Goal: Information Seeking & Learning: Find specific fact

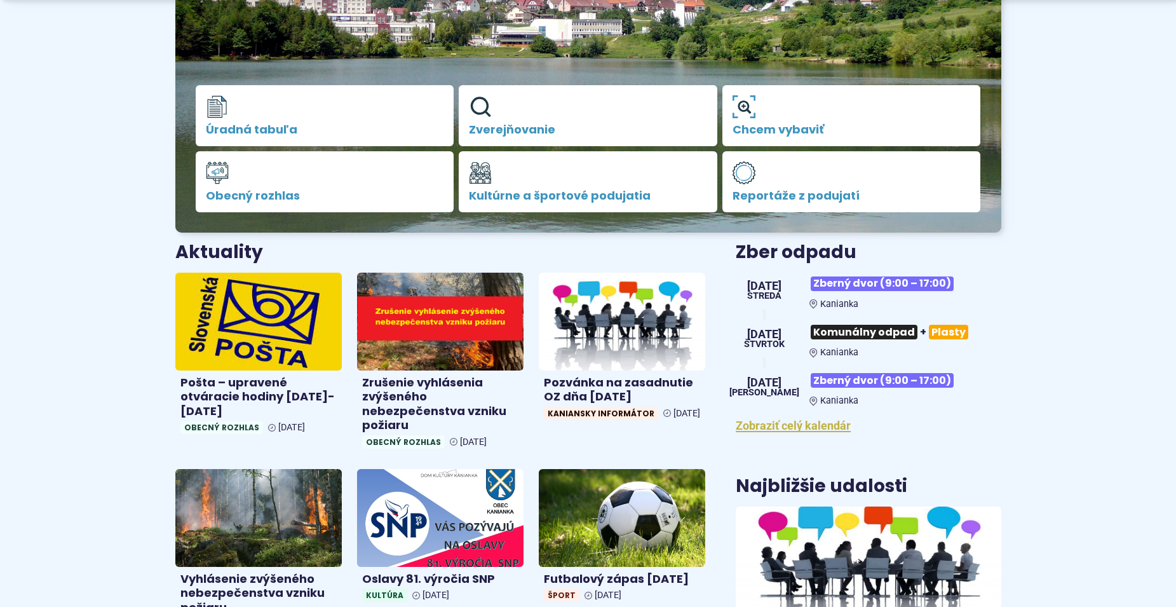
scroll to position [318, 0]
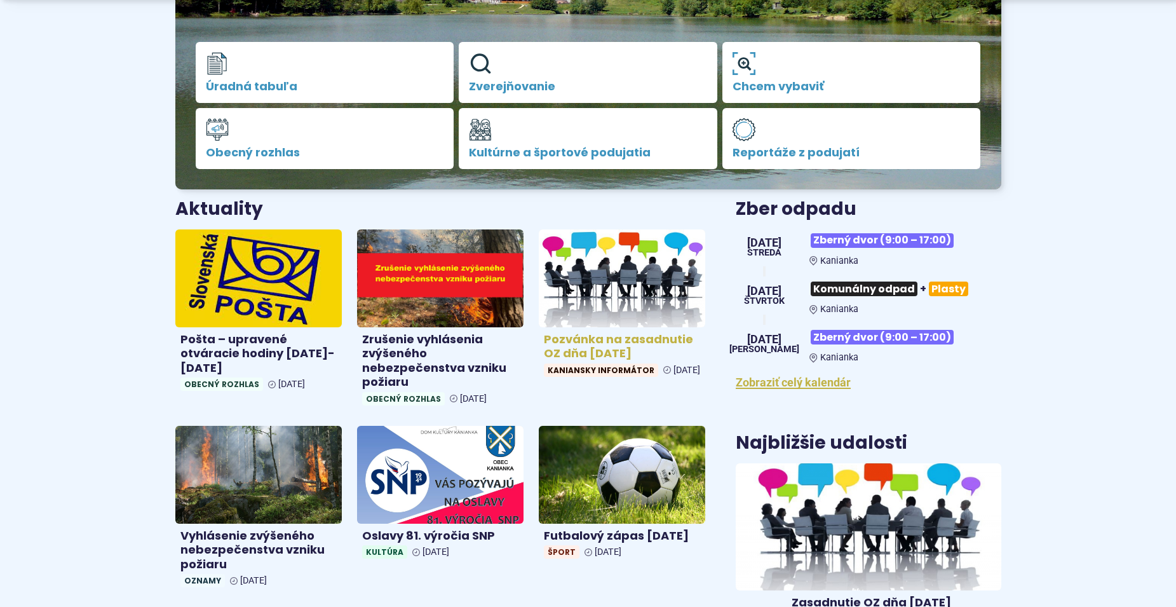
click at [581, 346] on h4 "Pozvánka na zasadnutie OZ dňa [DATE]" at bounding box center [622, 346] width 156 height 29
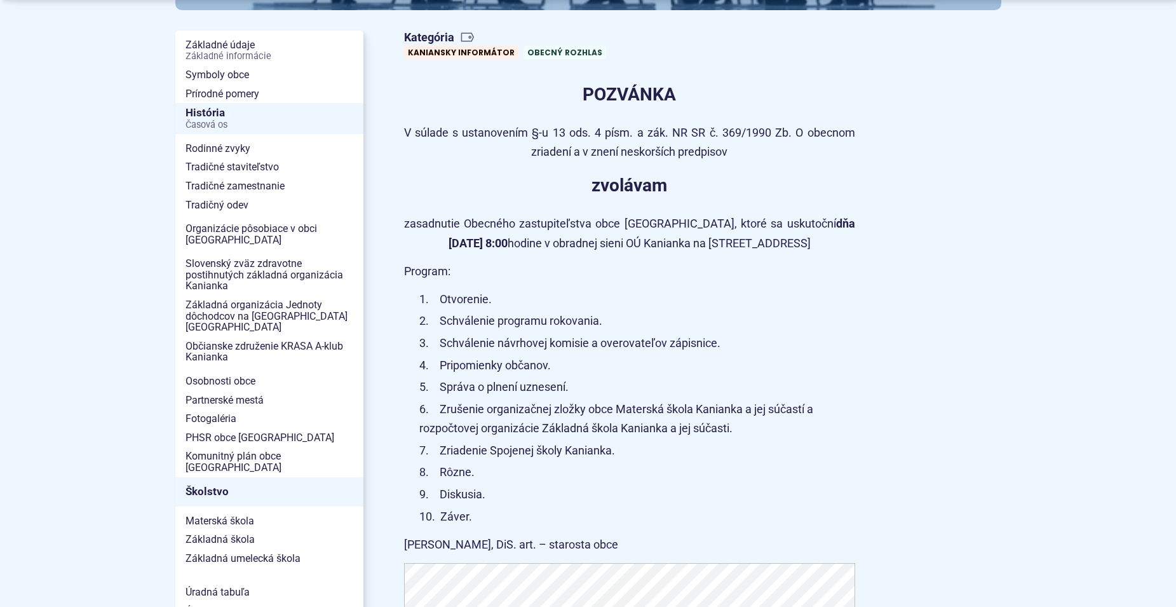
scroll to position [318, 0]
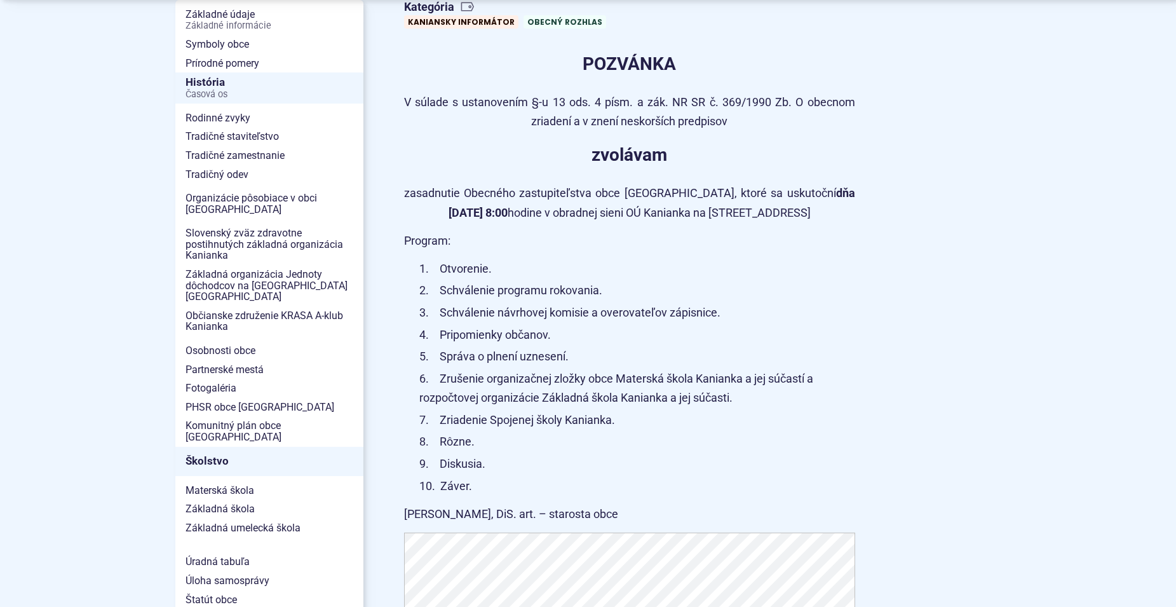
drag, startPoint x: 619, startPoint y: 516, endPoint x: 404, endPoint y: 236, distance: 353.8
click at [404, 236] on article "Kategória Kaniansky informátor Obecný rozhlas POZVÁNKA V súlade s ustanovením §…" at bounding box center [703, 526] width 638 height 1063
click at [542, 142] on p "zvolávam" at bounding box center [629, 155] width 451 height 30
click at [578, 65] on p "POZVÁNKA" at bounding box center [629, 64] width 451 height 30
click at [587, 62] on strong "POZVÁNKA" at bounding box center [628, 63] width 93 height 21
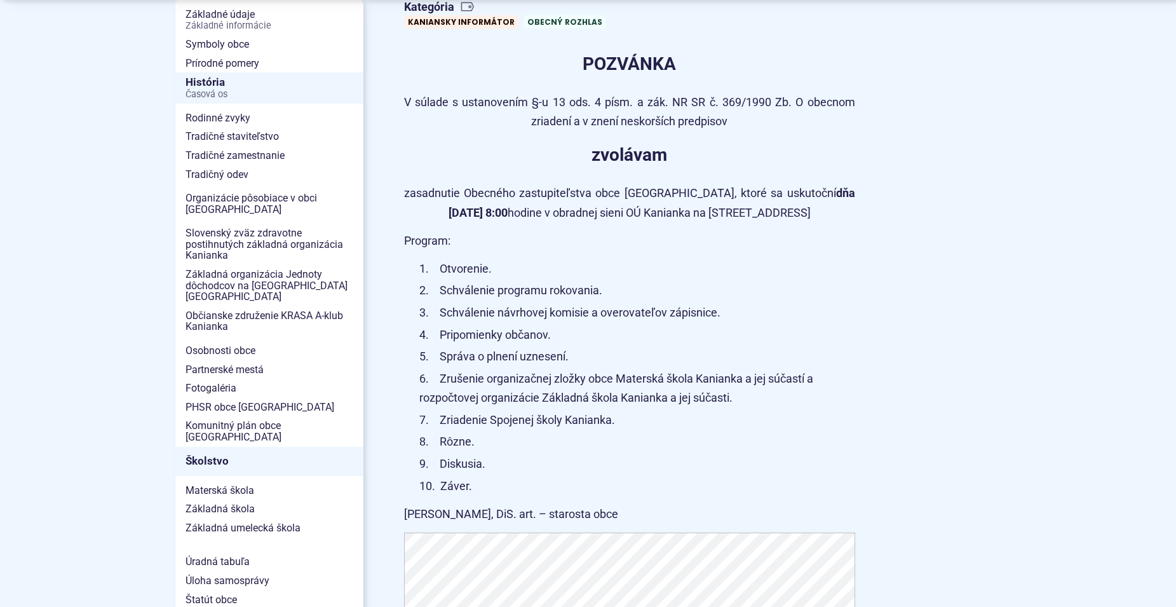
drag, startPoint x: 586, startPoint y: 62, endPoint x: 623, endPoint y: 514, distance: 453.1
click at [623, 514] on article "Kategória Kaniansky informátor Obecný rozhlas POZVÁNKA V súlade s ustanovením §…" at bounding box center [703, 526] width 638 height 1063
click at [614, 511] on p "[PERSON_NAME], DiS. art. – starosta obce" at bounding box center [629, 514] width 451 height 20
drag, startPoint x: 610, startPoint y: 513, endPoint x: 515, endPoint y: 53, distance: 469.0
click at [515, 53] on article "Kategória Kaniansky informátor Obecný rozhlas POZVÁNKA V súlade s ustanovením §…" at bounding box center [703, 526] width 638 height 1063
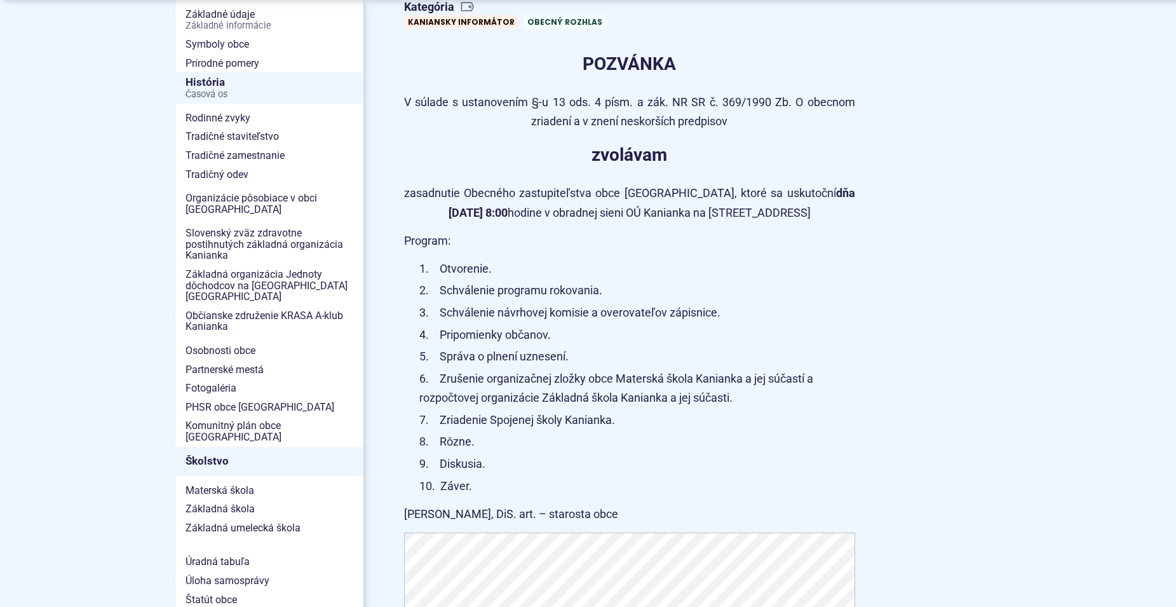
click at [539, 65] on p "POZVÁNKA" at bounding box center [629, 64] width 451 height 30
drag, startPoint x: 582, startPoint y: 58, endPoint x: 614, endPoint y: 515, distance: 457.8
click at [614, 515] on article "Kategória Kaniansky informátor Obecný rozhlas POZVÁNKA V súlade s ustanovením §…" at bounding box center [703, 526] width 638 height 1063
click at [546, 52] on p "POZVÁNKA" at bounding box center [629, 64] width 451 height 30
click at [576, 59] on p "POZVÁNKA" at bounding box center [629, 64] width 451 height 30
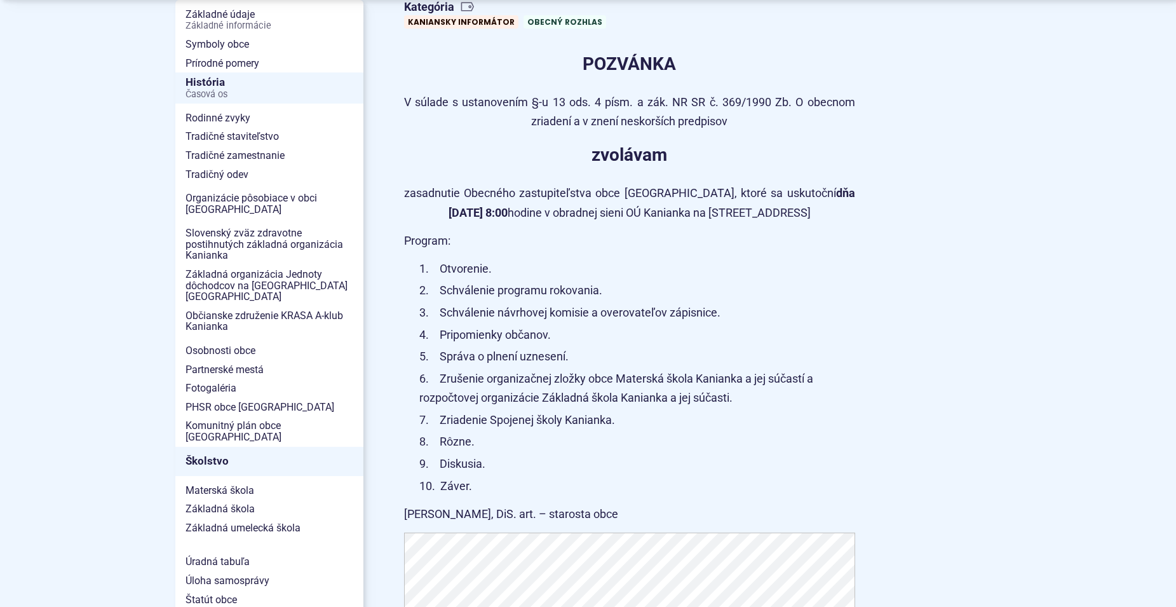
drag, startPoint x: 584, startPoint y: 61, endPoint x: 621, endPoint y: 510, distance: 450.7
click at [621, 510] on article "Kategória Kaniansky informátor Obecný rozhlas POZVÁNKA V súlade s ustanovením §…" at bounding box center [703, 526] width 638 height 1063
click at [621, 510] on p "[PERSON_NAME], DiS. art. – starosta obce" at bounding box center [629, 514] width 451 height 20
drag, startPoint x: 583, startPoint y: 67, endPoint x: 671, endPoint y: 520, distance: 461.4
click at [671, 520] on article "Kategória Kaniansky informátor Obecný rozhlas POZVÁNKA V súlade s ustanovením §…" at bounding box center [703, 526] width 638 height 1063
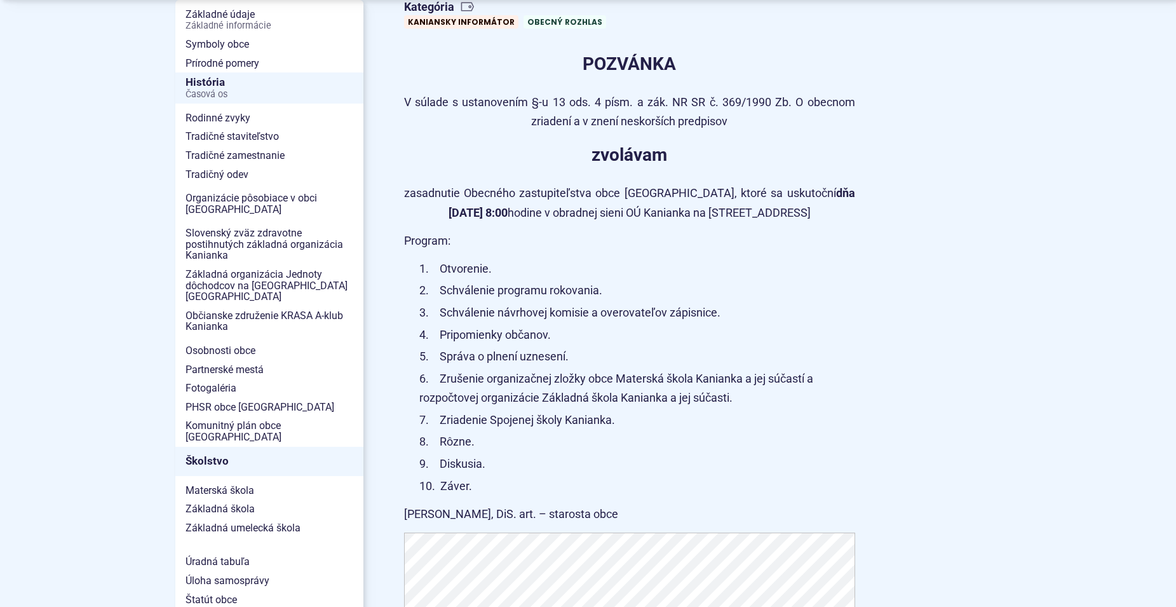
click at [671, 520] on p "[PERSON_NAME], DiS. art. – starosta obce" at bounding box center [629, 514] width 451 height 20
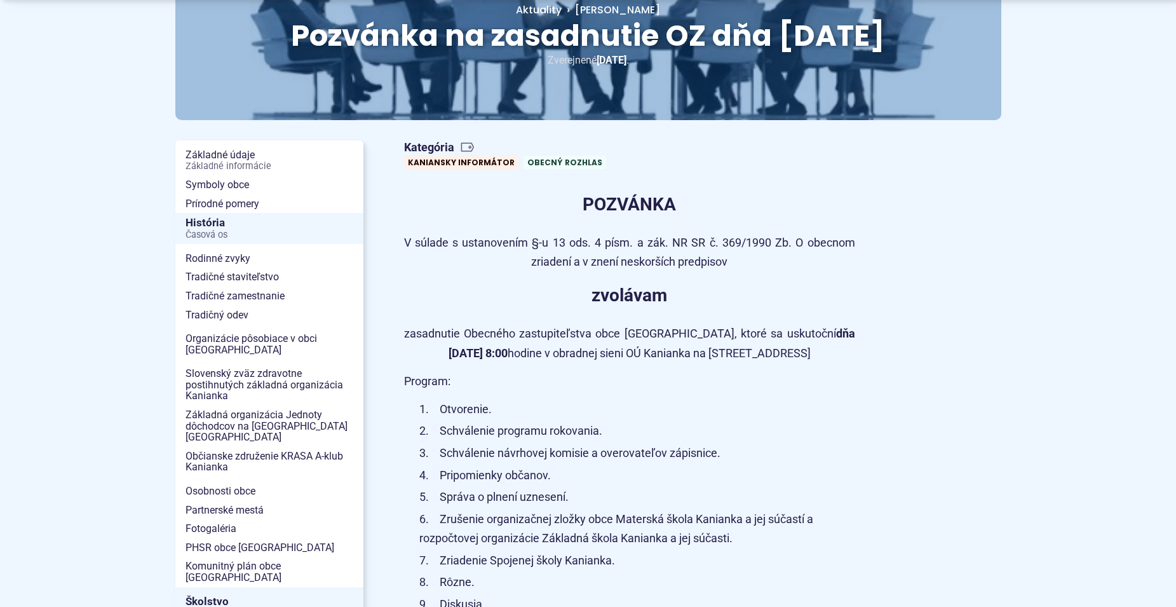
scroll to position [0, 0]
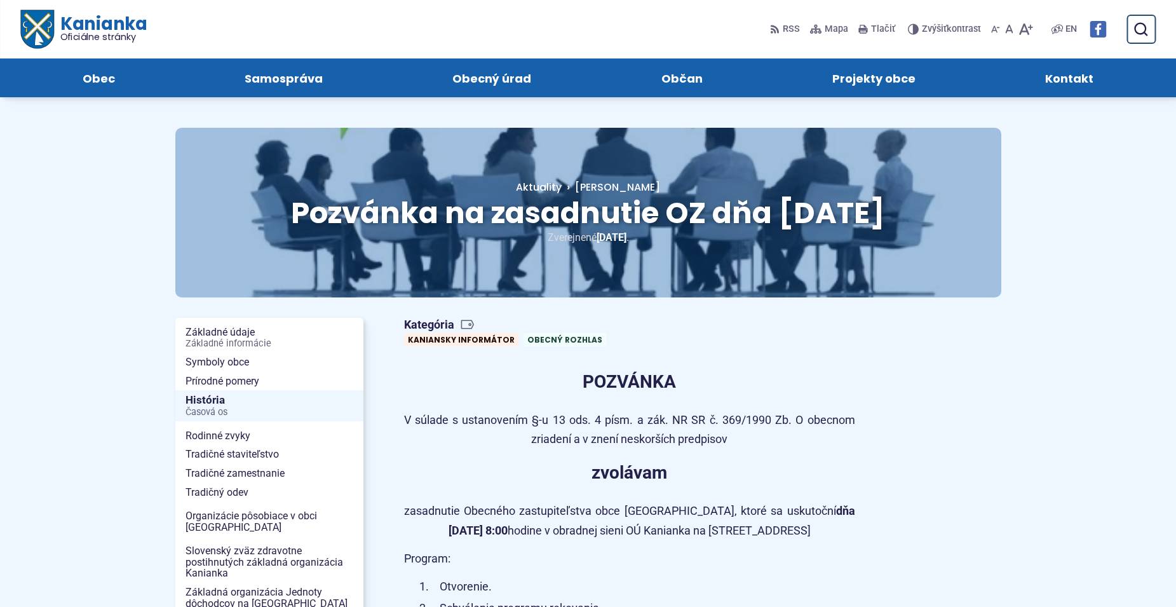
drag, startPoint x: 581, startPoint y: 375, endPoint x: 840, endPoint y: 529, distance: 301.3
click at [840, 529] on p "zasadnutie Obecného zastupiteľstva obce [GEOGRAPHIC_DATA], ktoré sa uskutoční d…" at bounding box center [629, 520] width 451 height 39
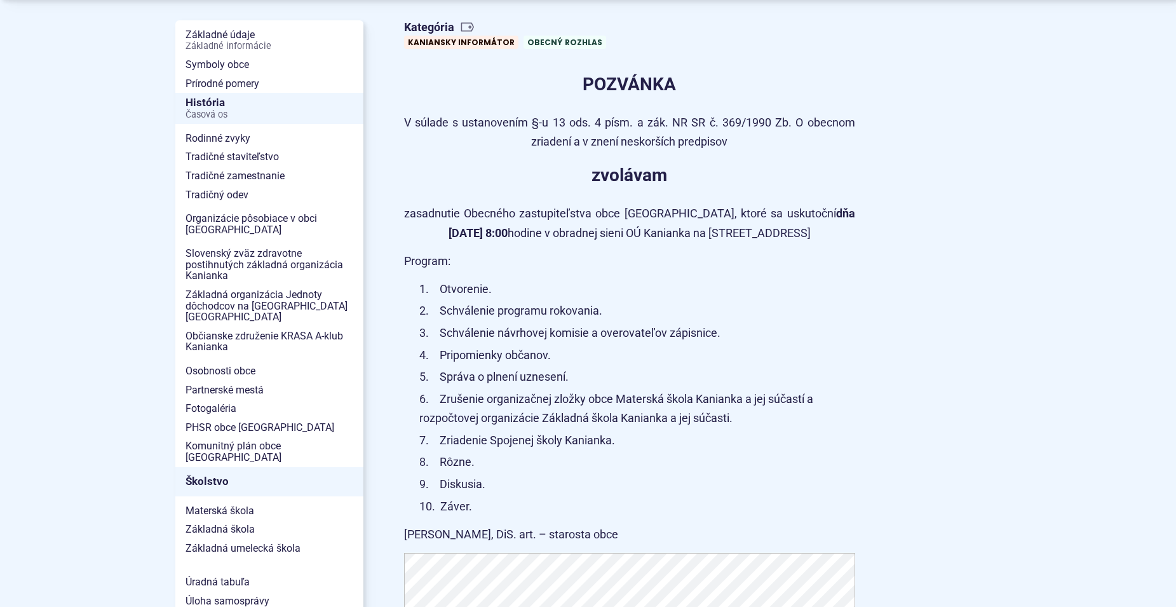
scroll to position [318, 0]
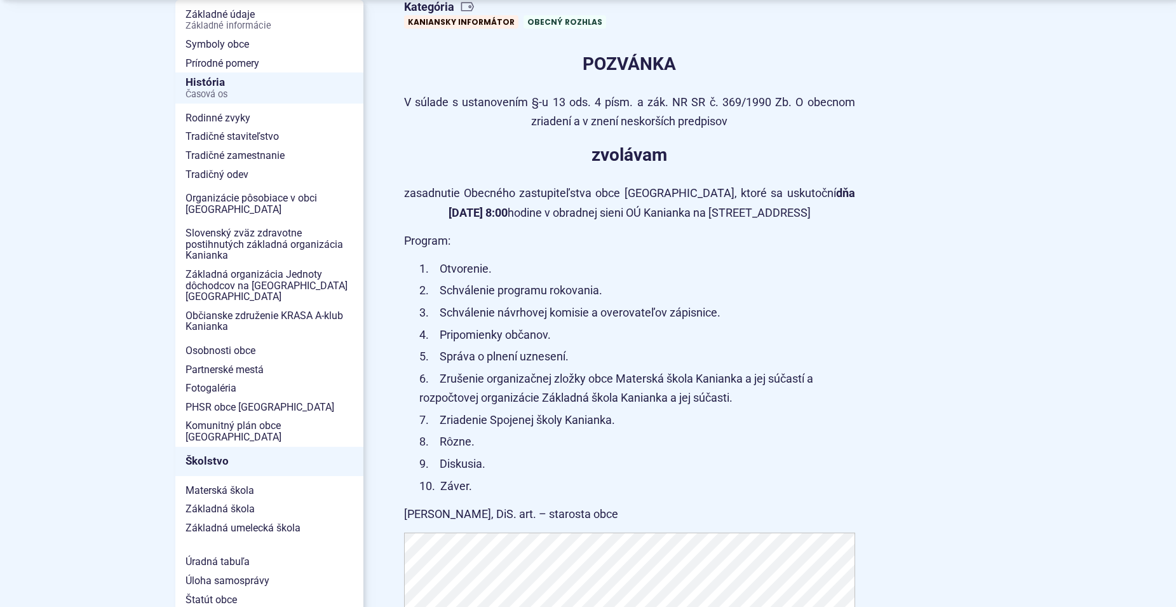
click at [562, 354] on li "Správa o plnení uznesení." at bounding box center [637, 357] width 436 height 20
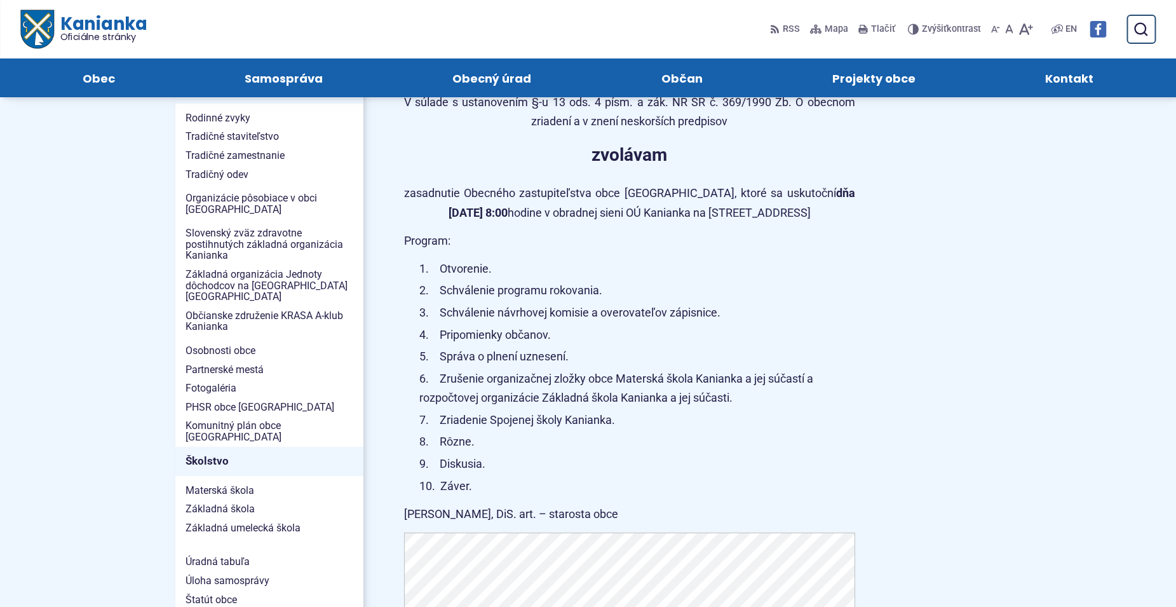
scroll to position [212, 0]
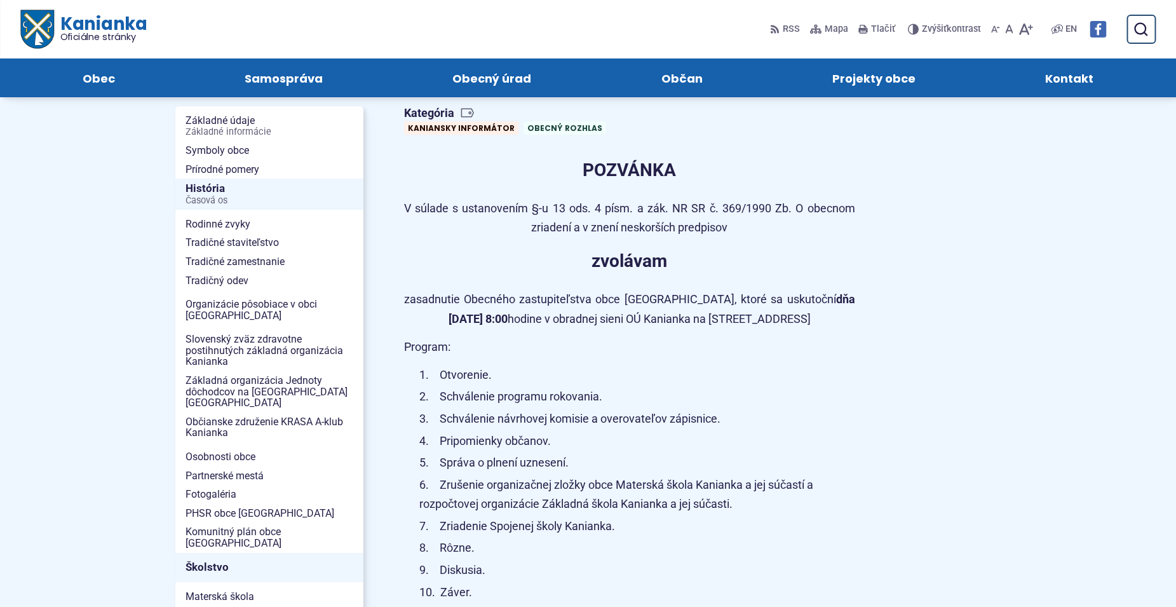
drag, startPoint x: 628, startPoint y: 253, endPoint x: 628, endPoint y: 278, distance: 24.1
click at [635, 269] on strong "zvolávam" at bounding box center [629, 260] width 76 height 21
click at [729, 376] on li "Otvorenie." at bounding box center [637, 375] width 436 height 20
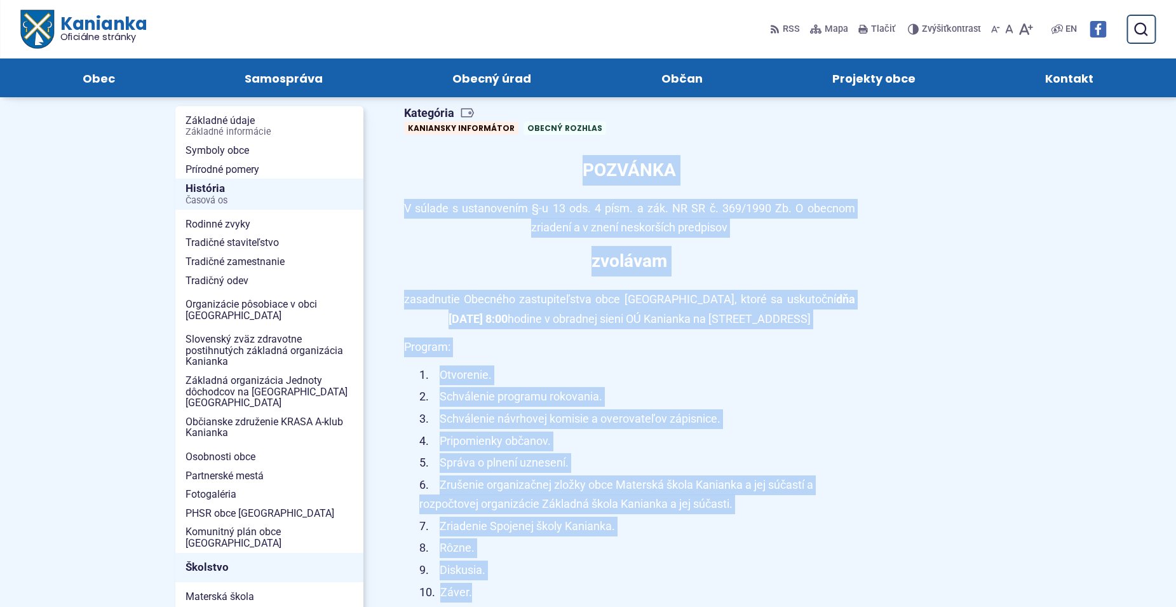
drag, startPoint x: 582, startPoint y: 170, endPoint x: 658, endPoint y: 590, distance: 427.3
click at [658, 590] on li "Záver." at bounding box center [637, 592] width 436 height 20
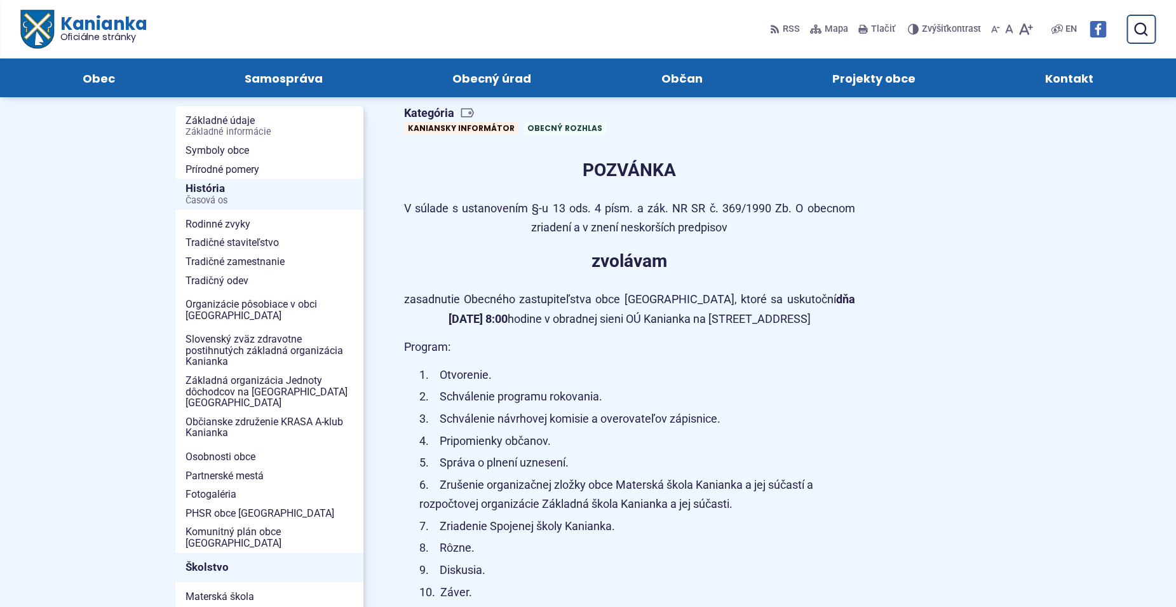
drag, startPoint x: 578, startPoint y: 172, endPoint x: 834, endPoint y: 322, distance: 296.7
click at [834, 322] on p "zasadnutie Obecného zastupiteľstva obce [GEOGRAPHIC_DATA], ktoré sa uskutoční d…" at bounding box center [629, 309] width 451 height 39
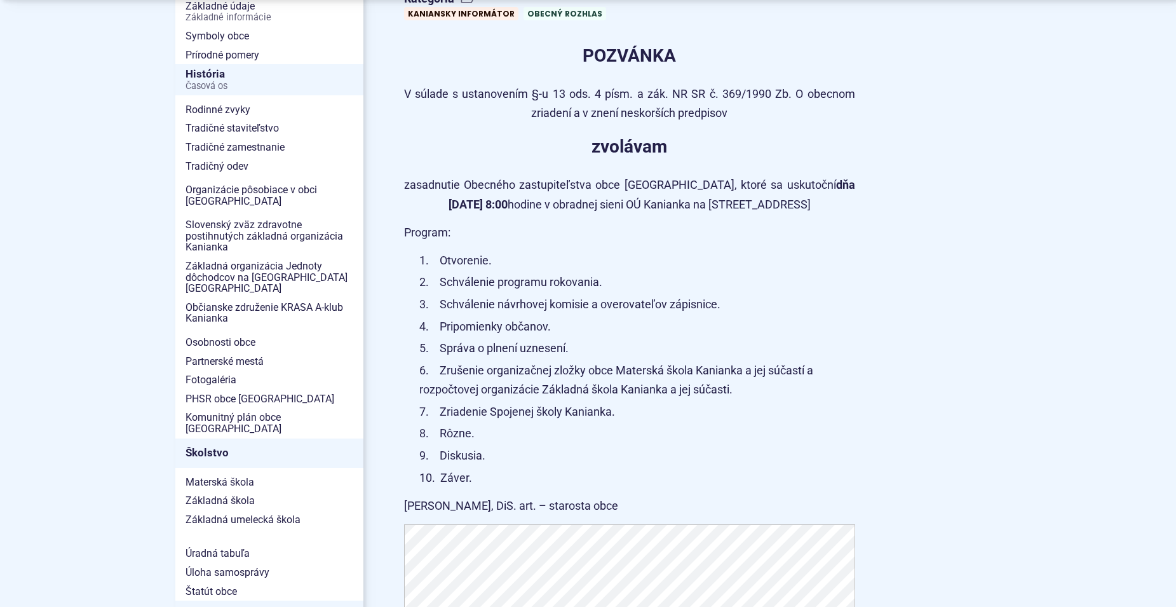
scroll to position [0, 0]
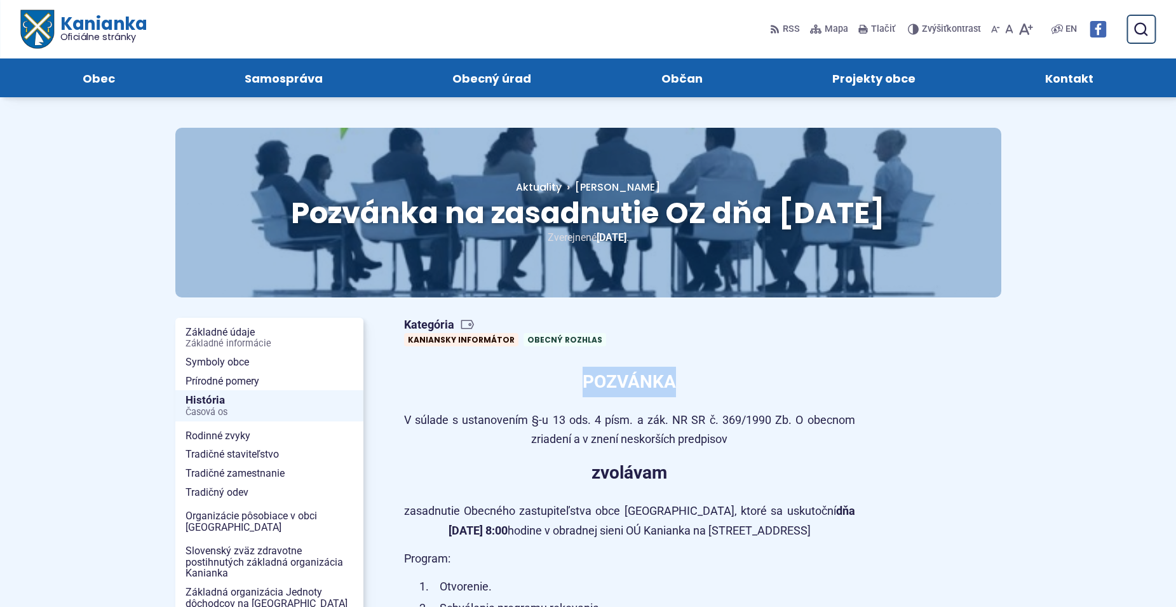
drag, startPoint x: 586, startPoint y: 380, endPoint x: 690, endPoint y: 376, distance: 103.6
click at [690, 376] on p "POZVÁNKA" at bounding box center [629, 382] width 451 height 30
drag, startPoint x: 671, startPoint y: 374, endPoint x: 584, endPoint y: 380, distance: 87.9
click at [584, 380] on strong "POZVÁNKA" at bounding box center [628, 381] width 93 height 21
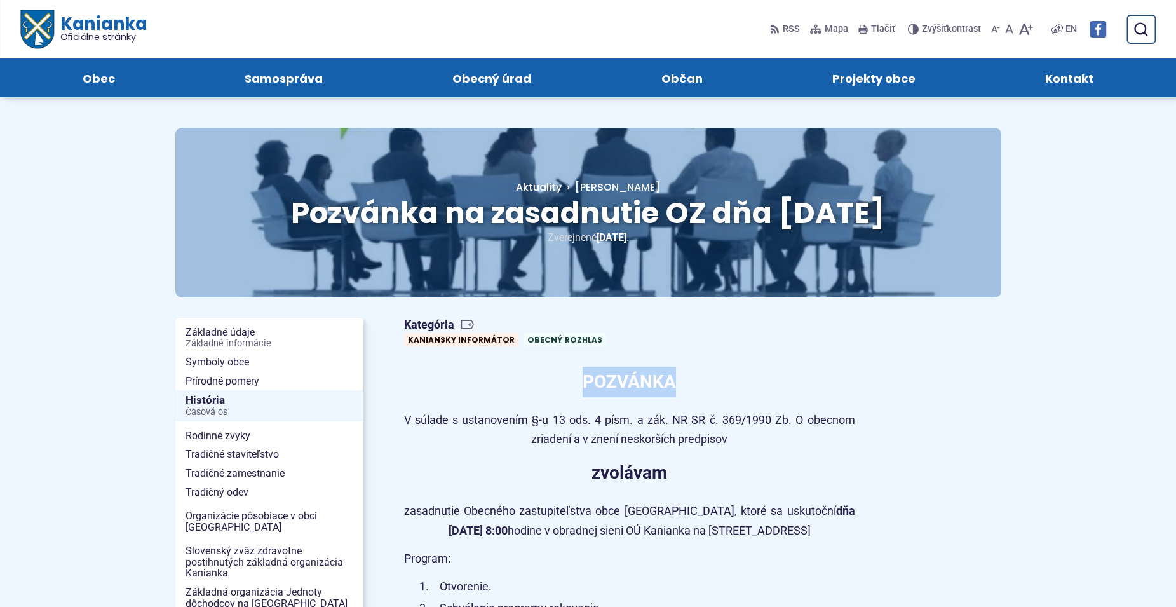
click at [584, 380] on strong "POZVÁNKA" at bounding box center [628, 381] width 93 height 21
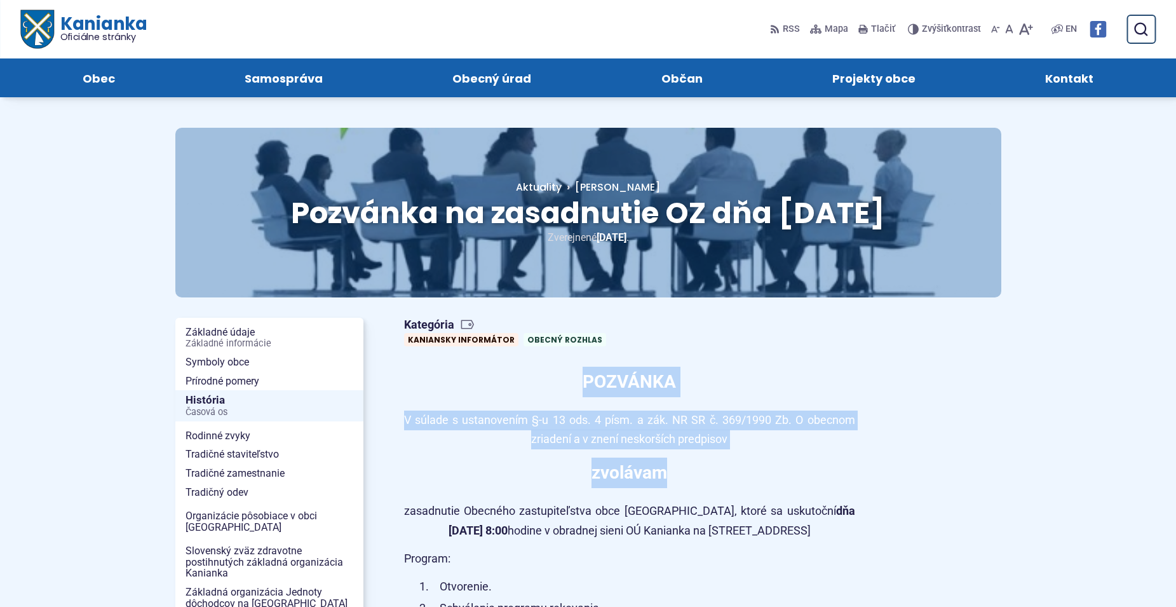
drag, startPoint x: 579, startPoint y: 387, endPoint x: 718, endPoint y: 476, distance: 165.1
click at [718, 476] on p "zvolávam" at bounding box center [629, 472] width 451 height 30
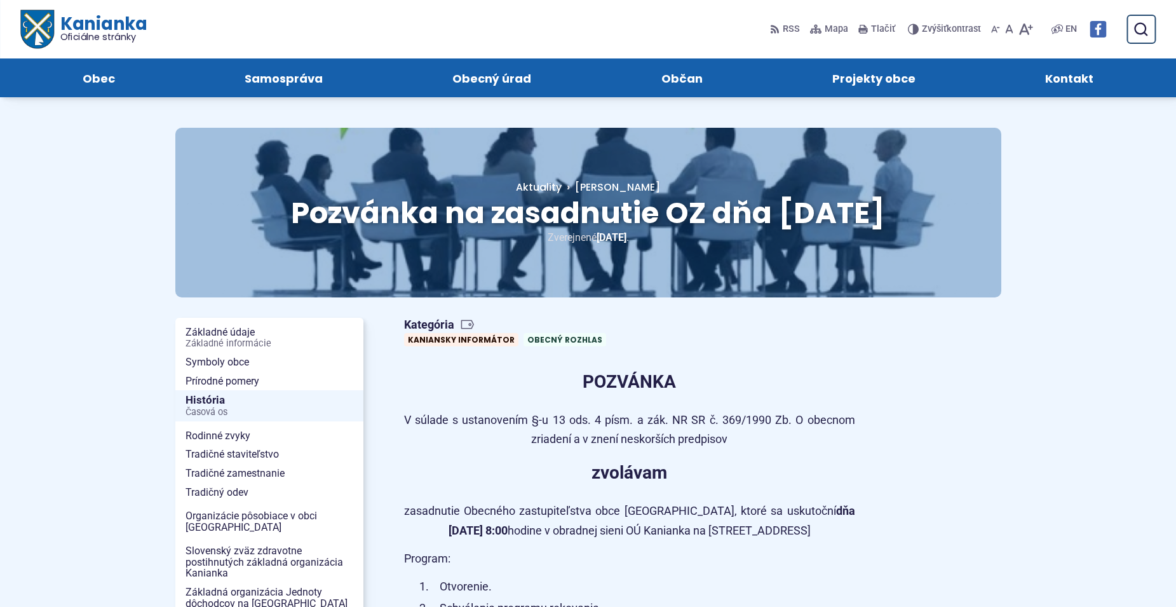
click at [590, 372] on strong "POZVÁNKA" at bounding box center [628, 381] width 93 height 21
click at [574, 387] on p "POZVÁNKA" at bounding box center [629, 382] width 451 height 30
click at [589, 380] on strong "POZVÁNKA" at bounding box center [628, 381] width 93 height 21
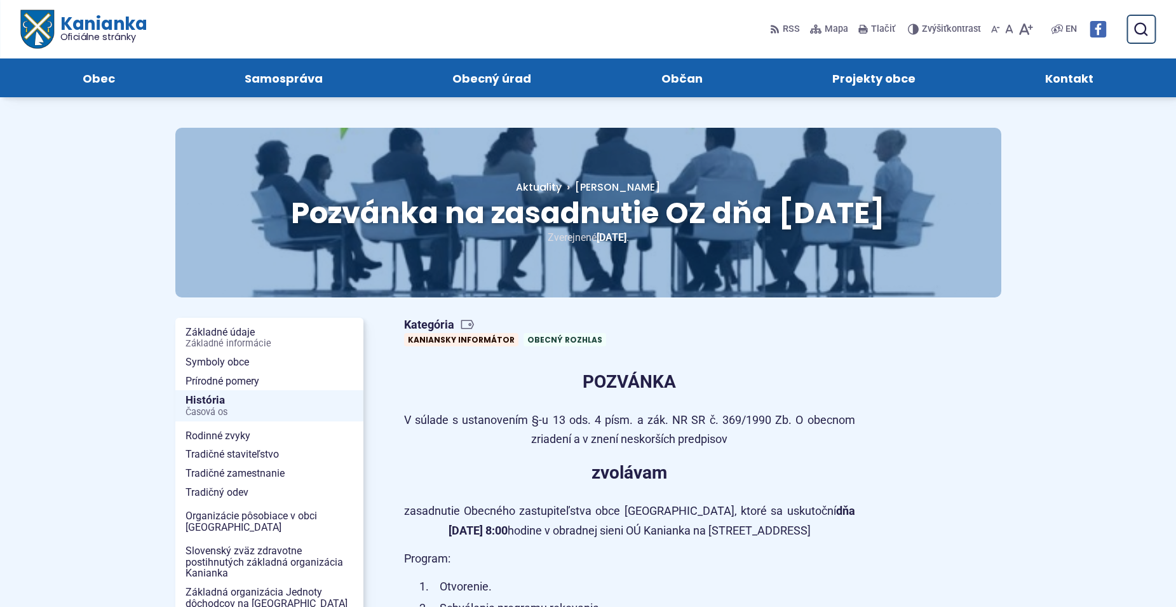
drag, startPoint x: 587, startPoint y: 380, endPoint x: 889, endPoint y: 524, distance: 334.4
drag, startPoint x: 851, startPoint y: 532, endPoint x: 584, endPoint y: 386, distance: 303.6
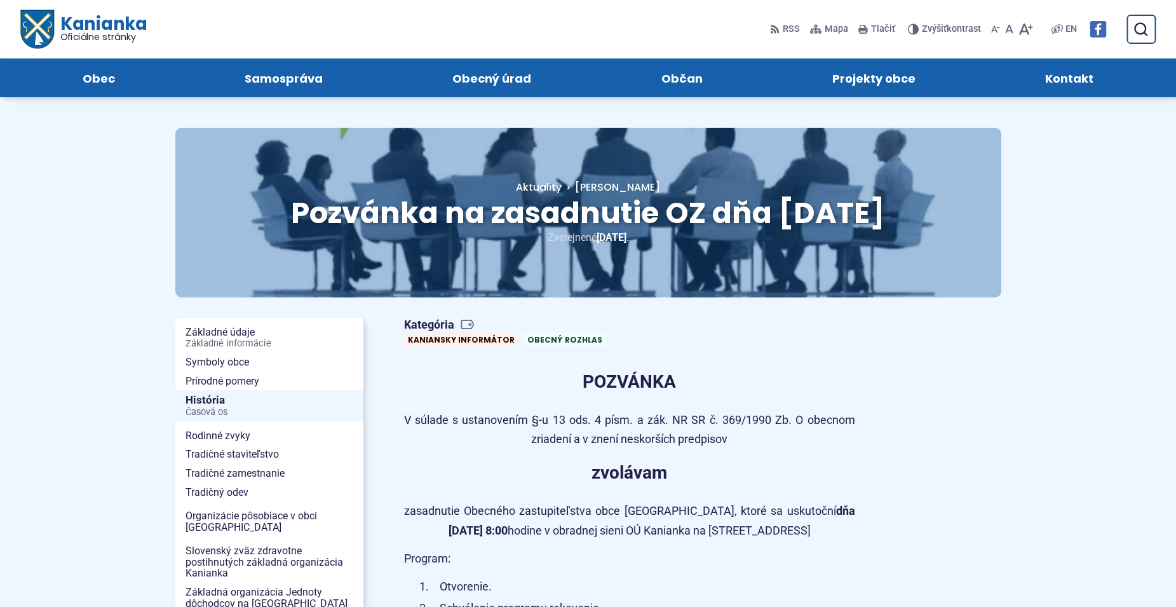
click at [584, 380] on strong "POZVÁNKA" at bounding box center [628, 381] width 93 height 21
drag, startPoint x: 586, startPoint y: 380, endPoint x: 844, endPoint y: 529, distance: 297.4
click at [842, 525] on p "zasadnutie Obecného zastupiteľstva obce [GEOGRAPHIC_DATA], ktoré sa uskutoční d…" at bounding box center [629, 520] width 451 height 39
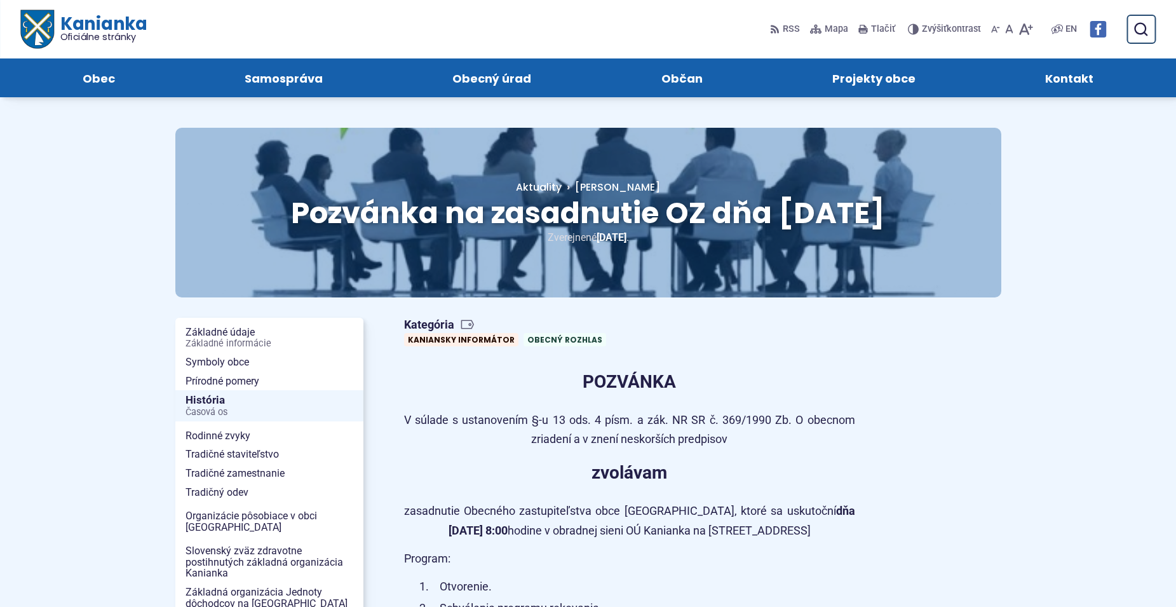
drag, startPoint x: 581, startPoint y: 380, endPoint x: 839, endPoint y: 527, distance: 297.3
click at [839, 527] on p "zasadnutie Obecného zastupiteľstva obce [GEOGRAPHIC_DATA], ktoré sa uskutoční d…" at bounding box center [629, 520] width 451 height 39
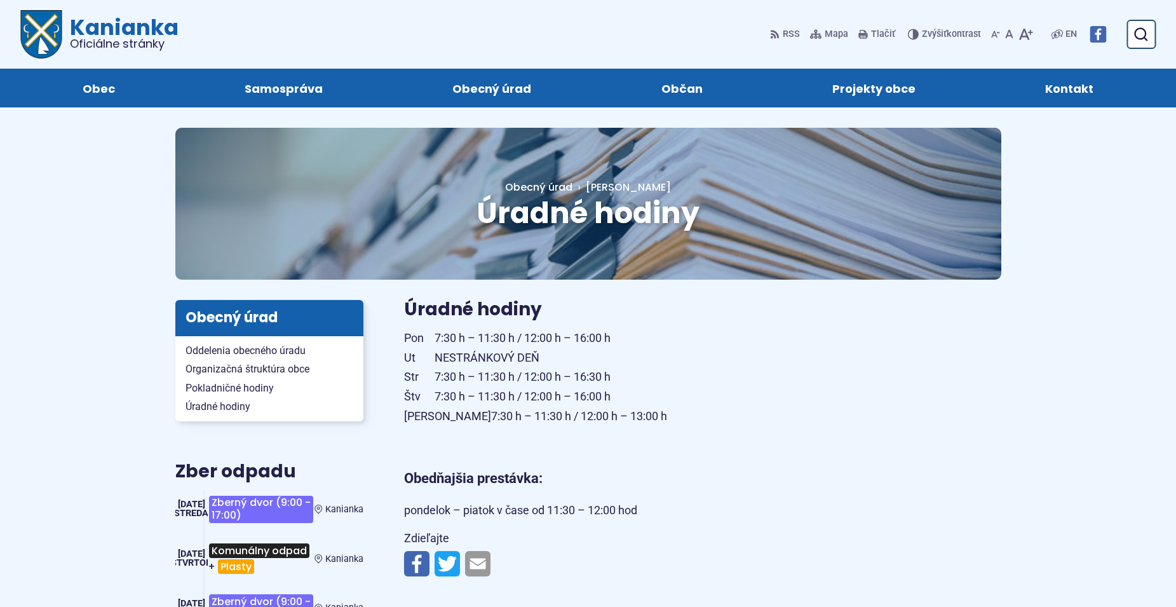
click at [614, 350] on p "Pon 7:30 h – 11:30 h / 12:00 h – 16:00 h Ut NESTRÁNKOVÝ DEŇ Str 7:30 h – 11:30 …" at bounding box center [629, 376] width 451 height 97
